Goal: Transaction & Acquisition: Purchase product/service

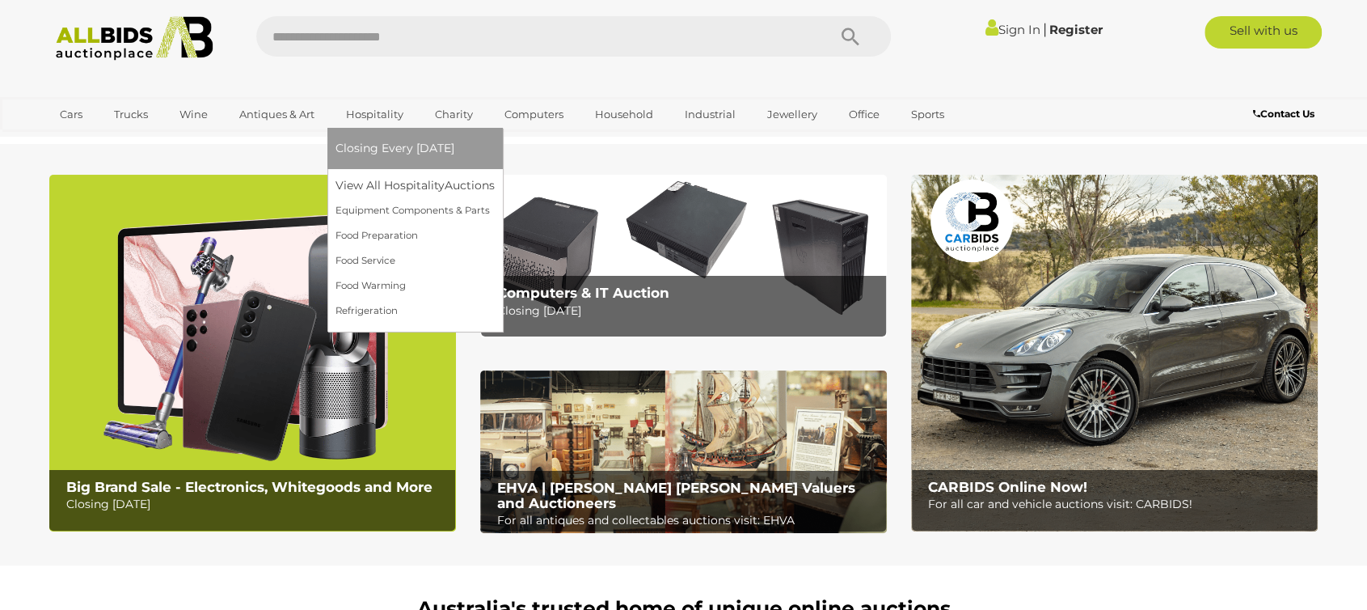
click at [390, 158] on link "Closing Every [DATE]" at bounding box center [414, 148] width 159 height 25
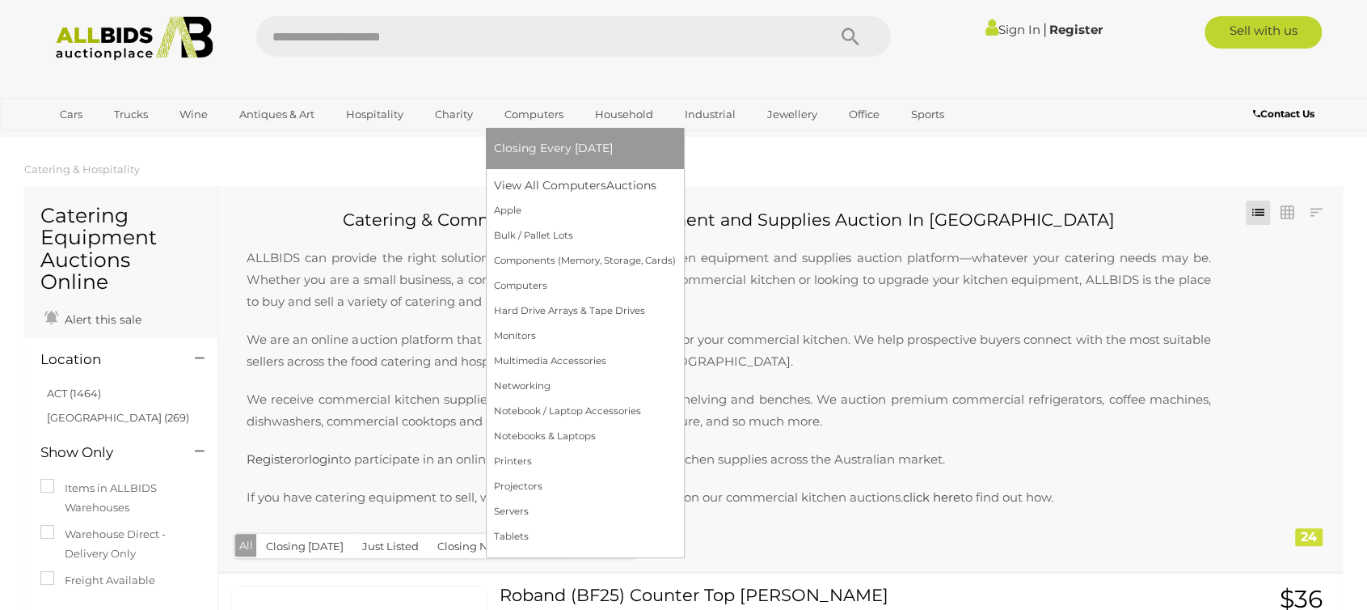
click at [551, 116] on link "Computers" at bounding box center [534, 114] width 80 height 27
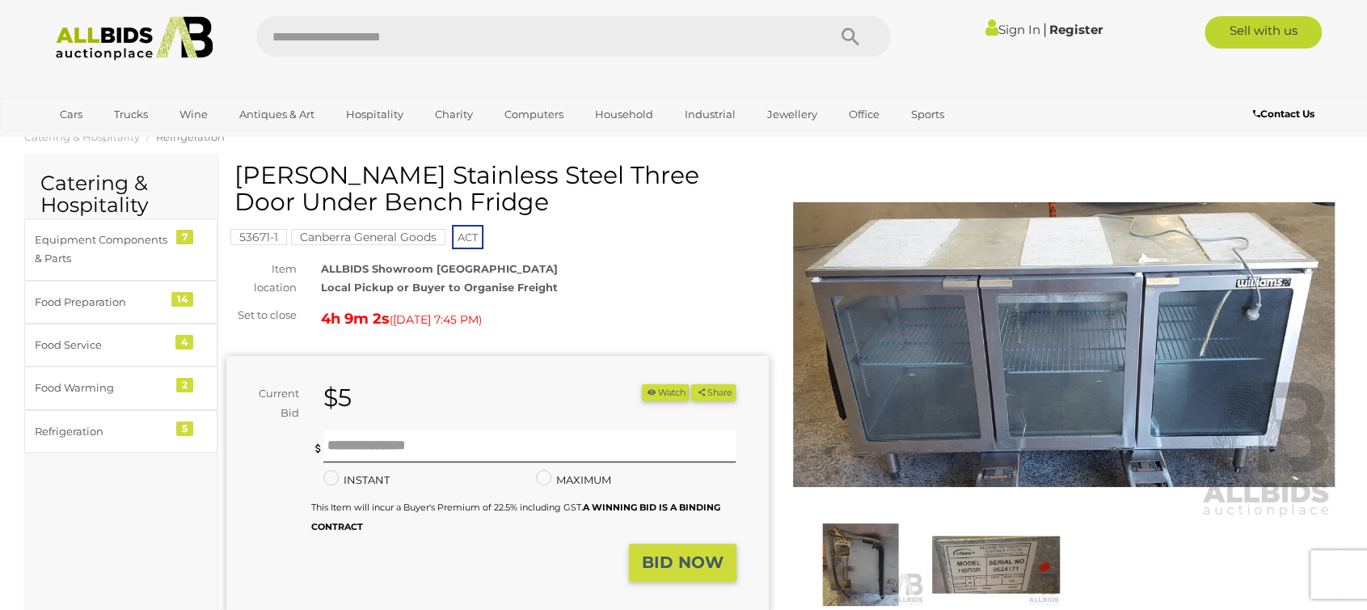
scroll to position [19, 0]
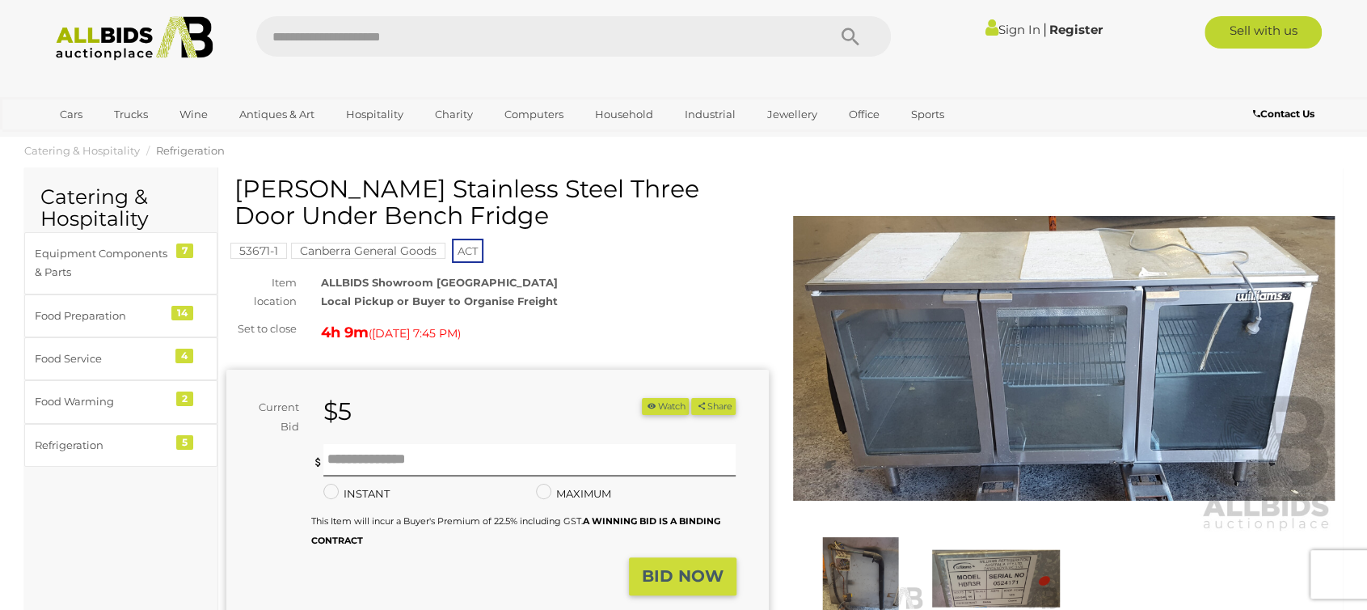
click at [1105, 407] on img at bounding box center [1064, 357] width 542 height 349
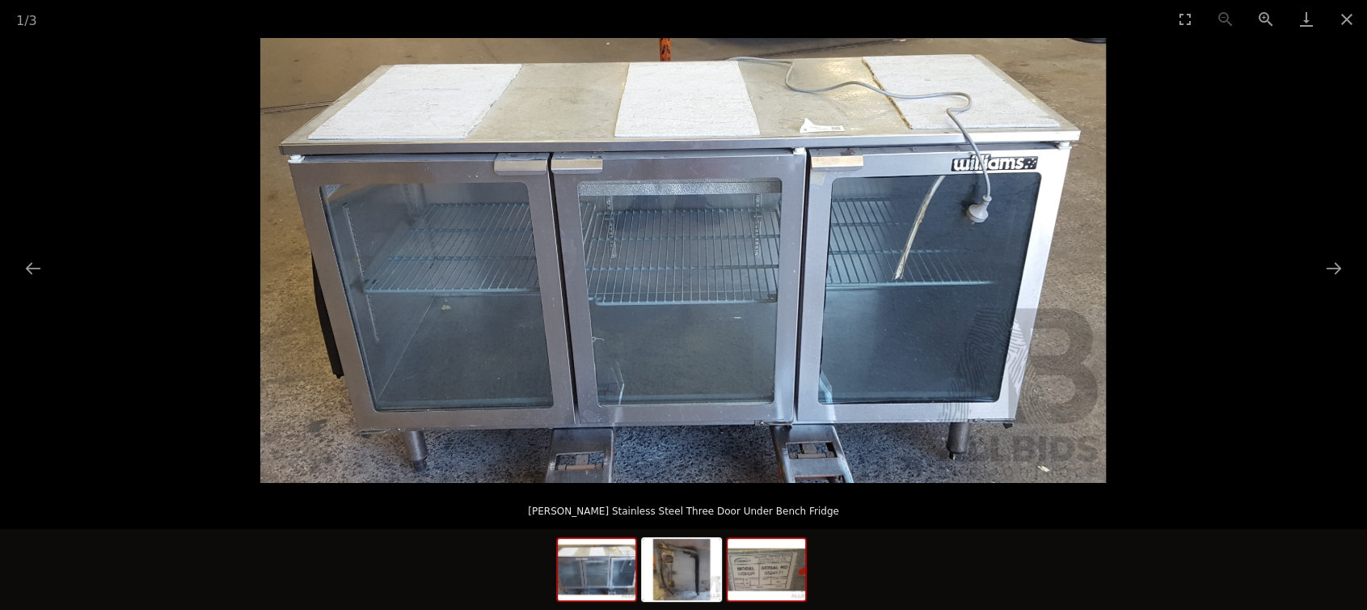
scroll to position [424, 0]
click at [697, 580] on img at bounding box center [682, 568] width 78 height 61
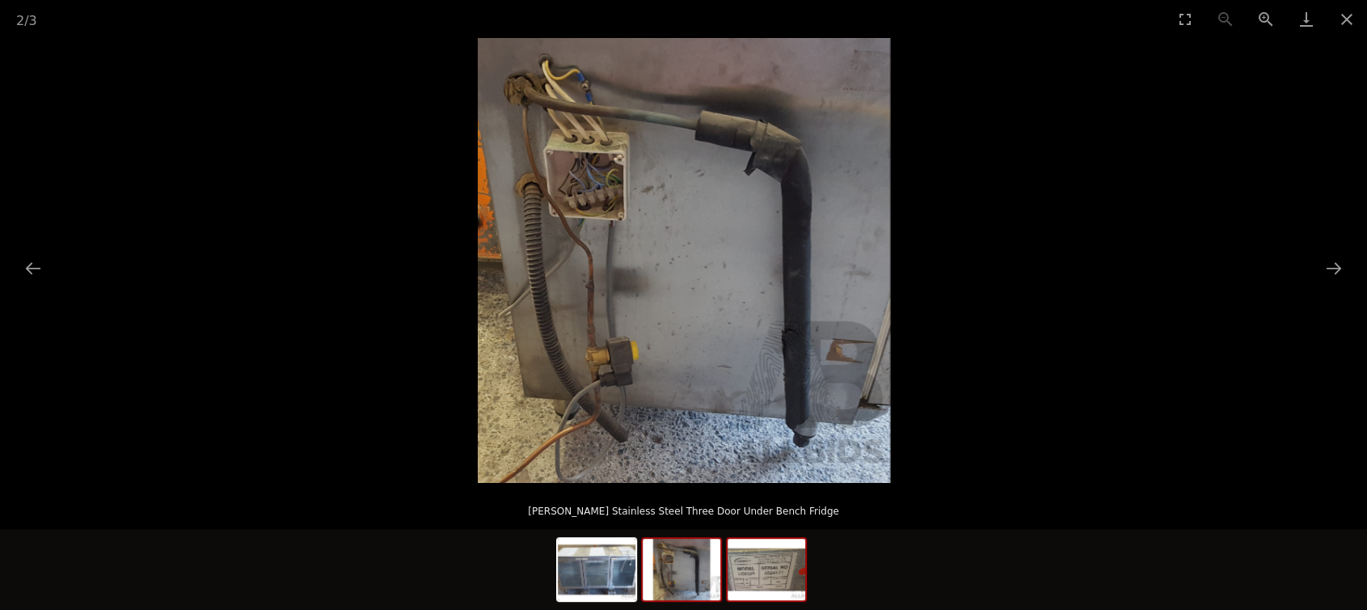
click at [759, 559] on img at bounding box center [767, 568] width 78 height 61
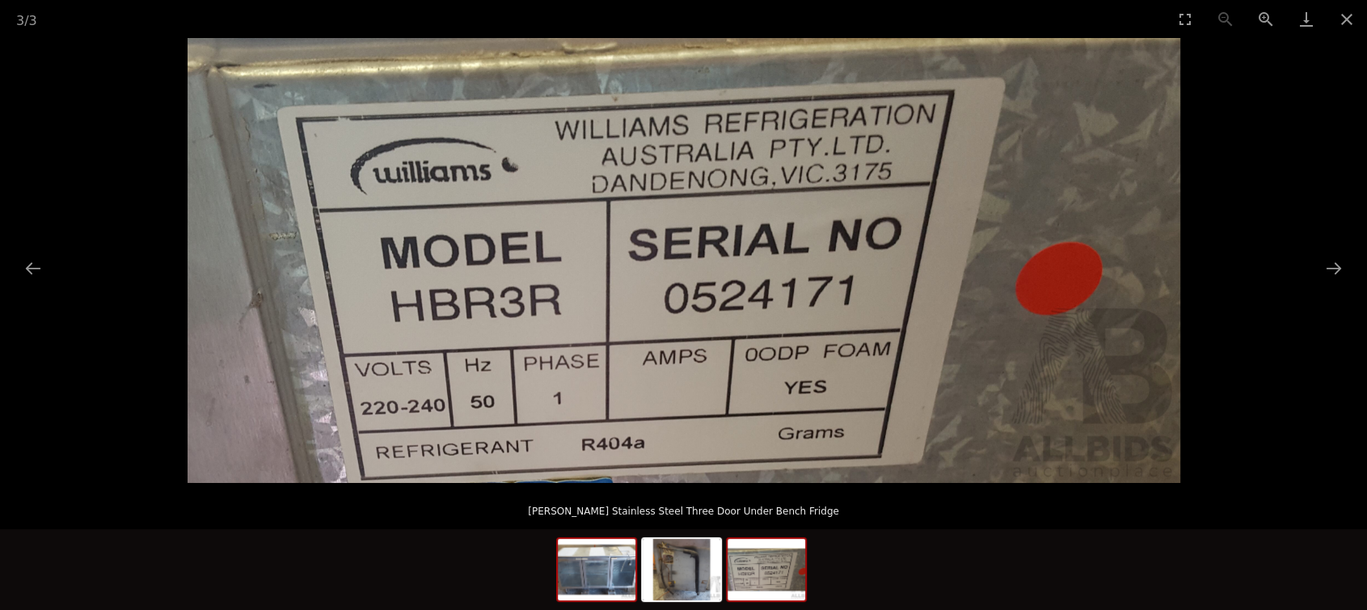
click at [613, 581] on img at bounding box center [597, 568] width 78 height 61
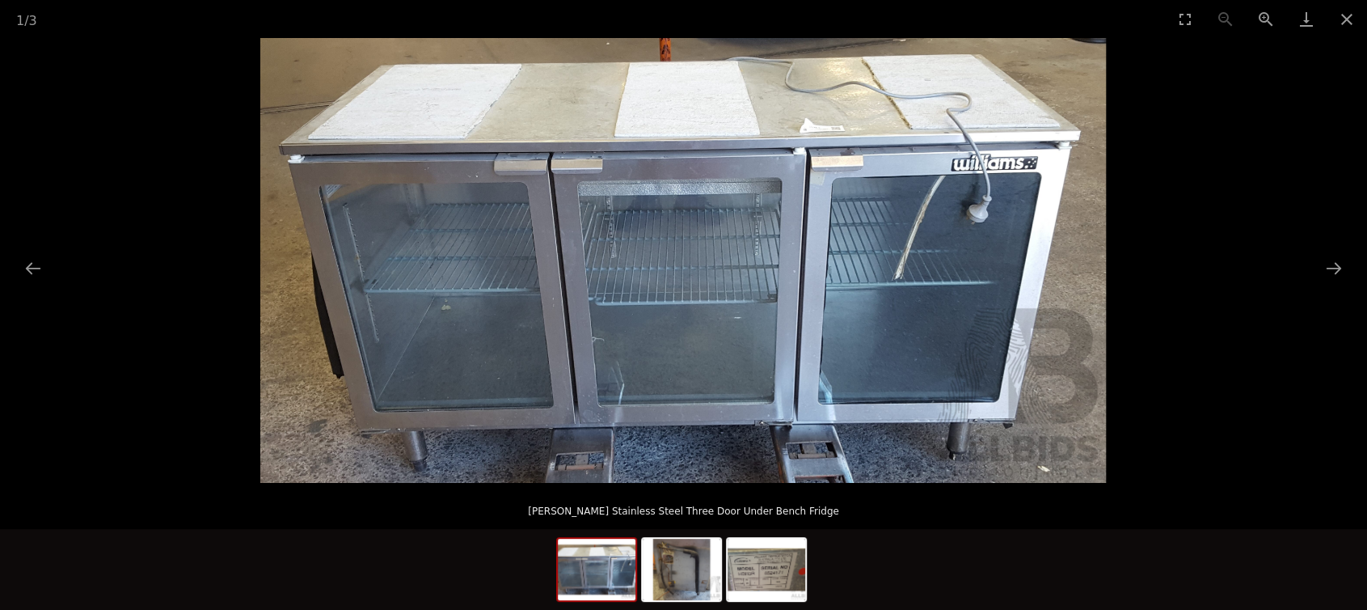
scroll to position [1099, 0]
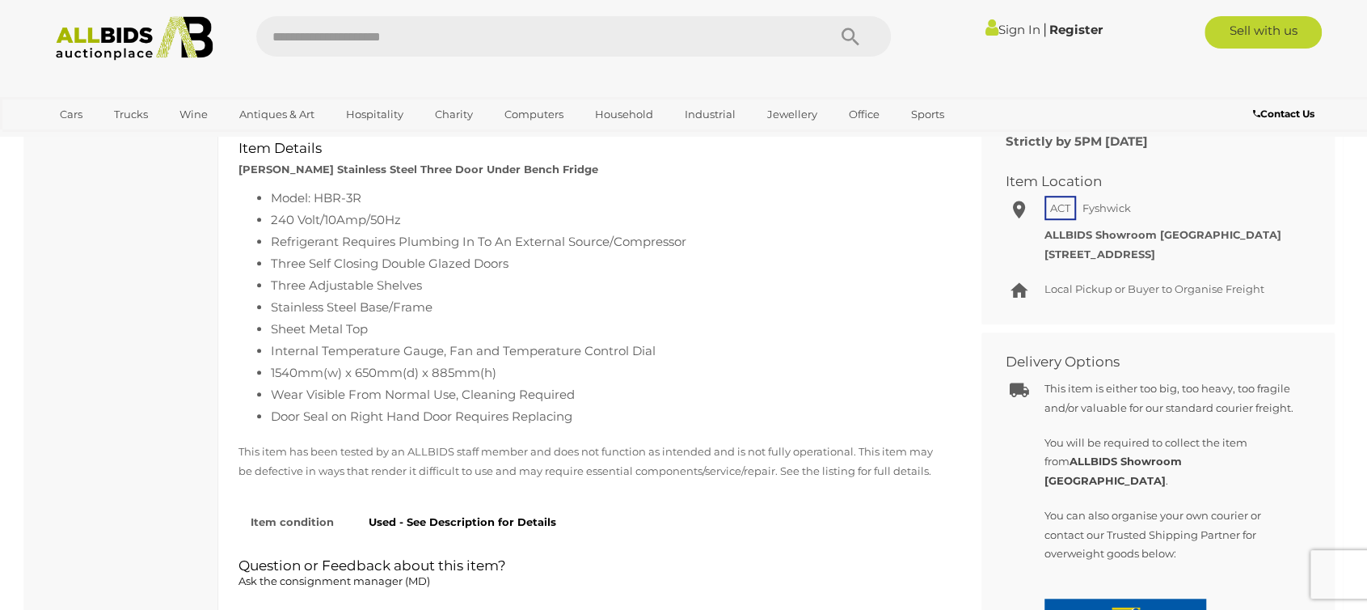
scroll to position [696, 0]
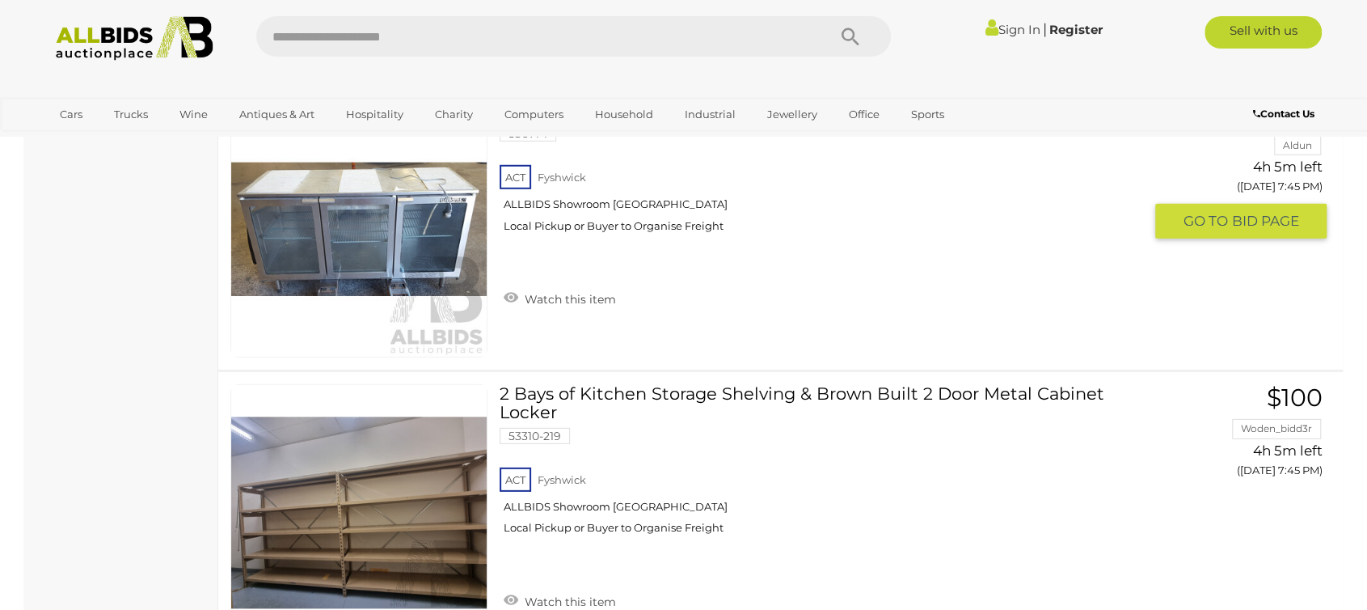
scroll to position [3036, 0]
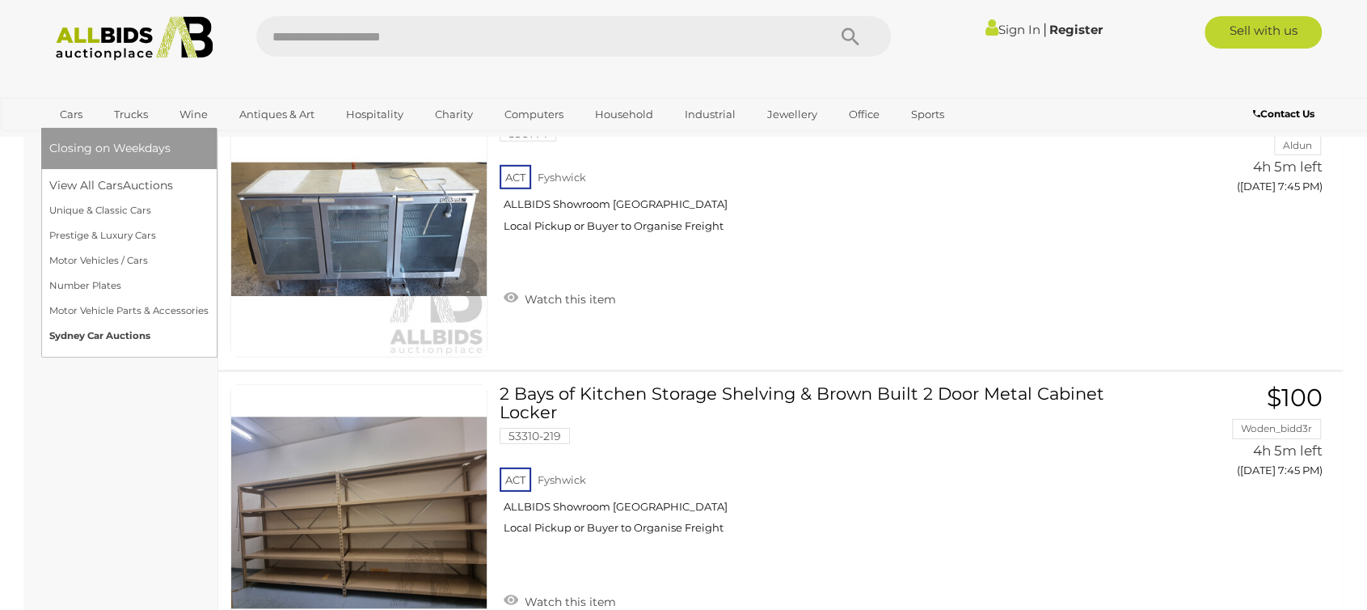
click at [108, 336] on link "Sydney Car Auctions" at bounding box center [128, 335] width 159 height 25
